Goal: Information Seeking & Learning: Learn about a topic

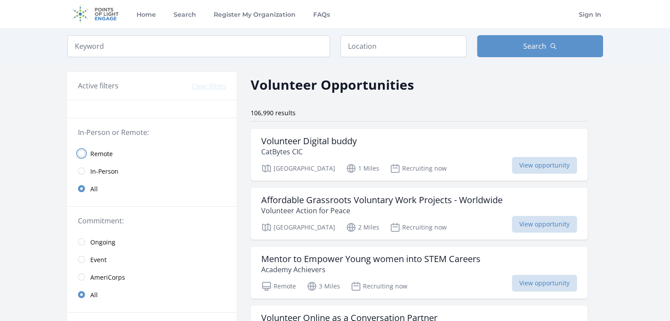
click at [81, 152] on input "radio" at bounding box center [81, 153] width 7 height 7
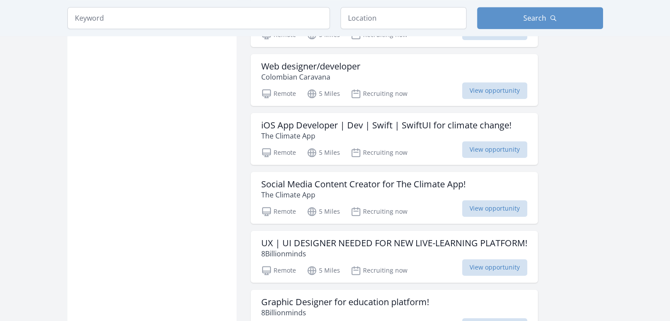
scroll to position [1021, 0]
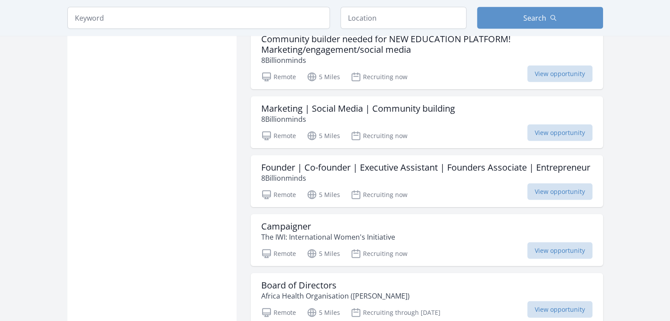
scroll to position [2060, 0]
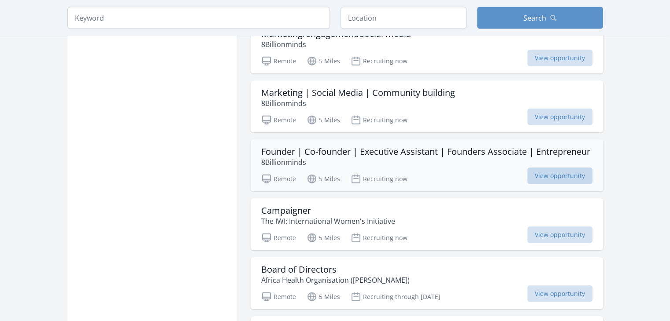
click at [570, 182] on span "View opportunity" at bounding box center [559, 176] width 65 height 17
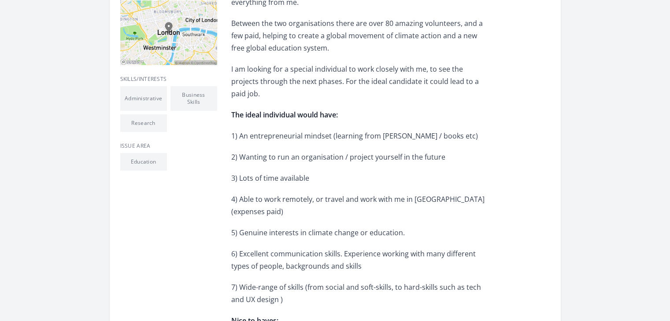
scroll to position [317, 0]
